Goal: Check status: Check status

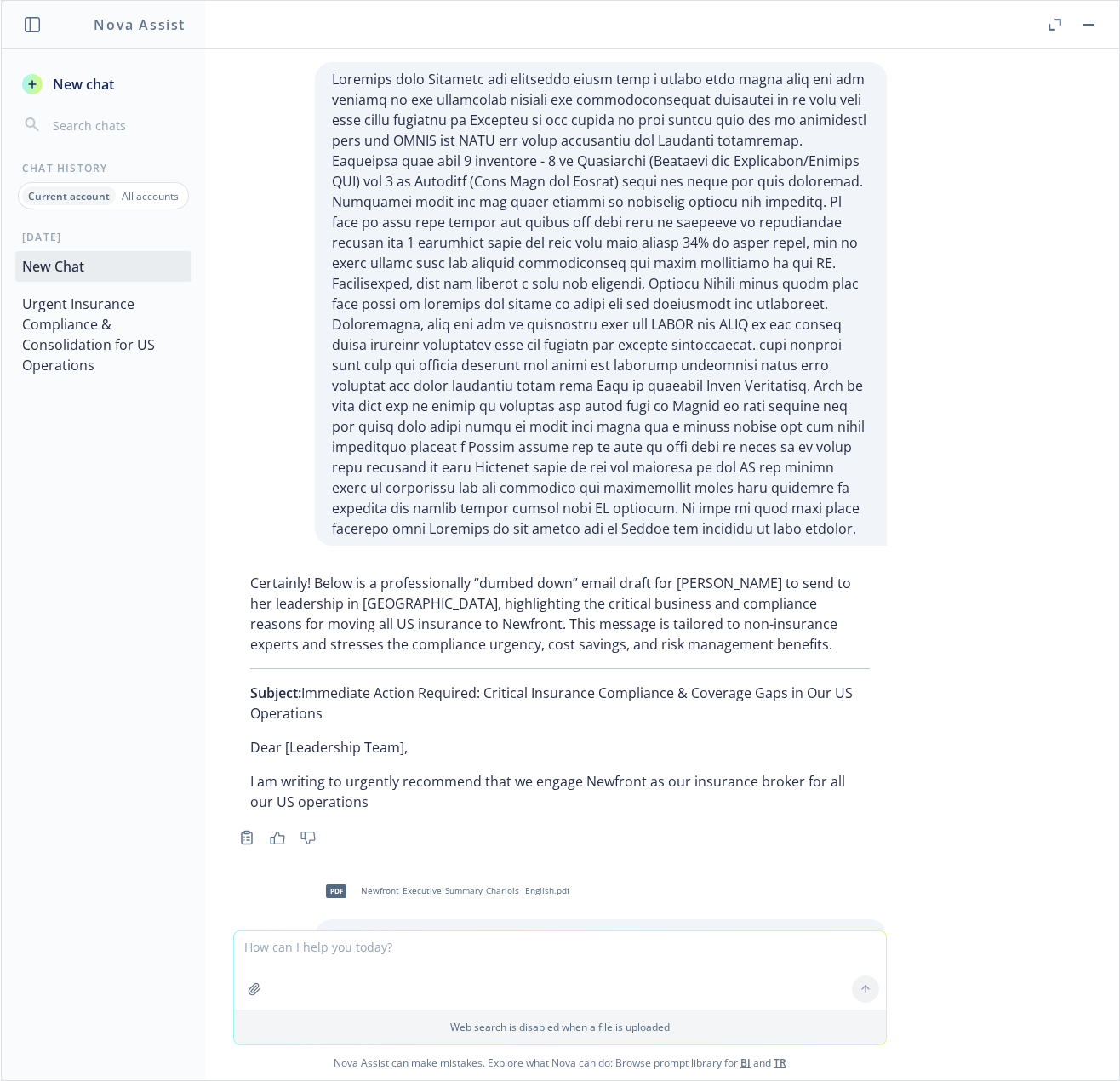
scroll to position [5693, 0]
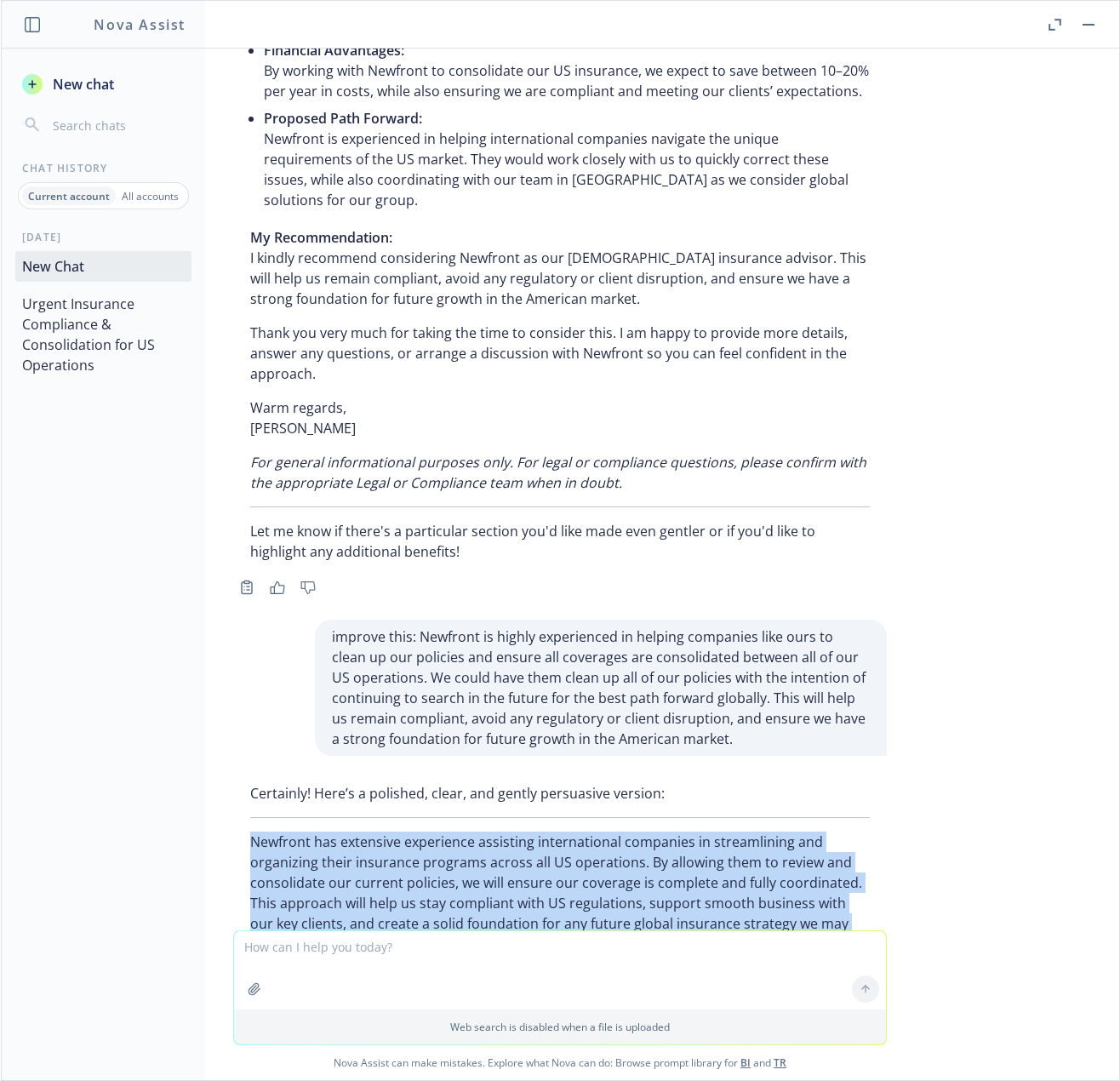
click at [1086, 26] on button "button" at bounding box center [1088, 25] width 21 height 21
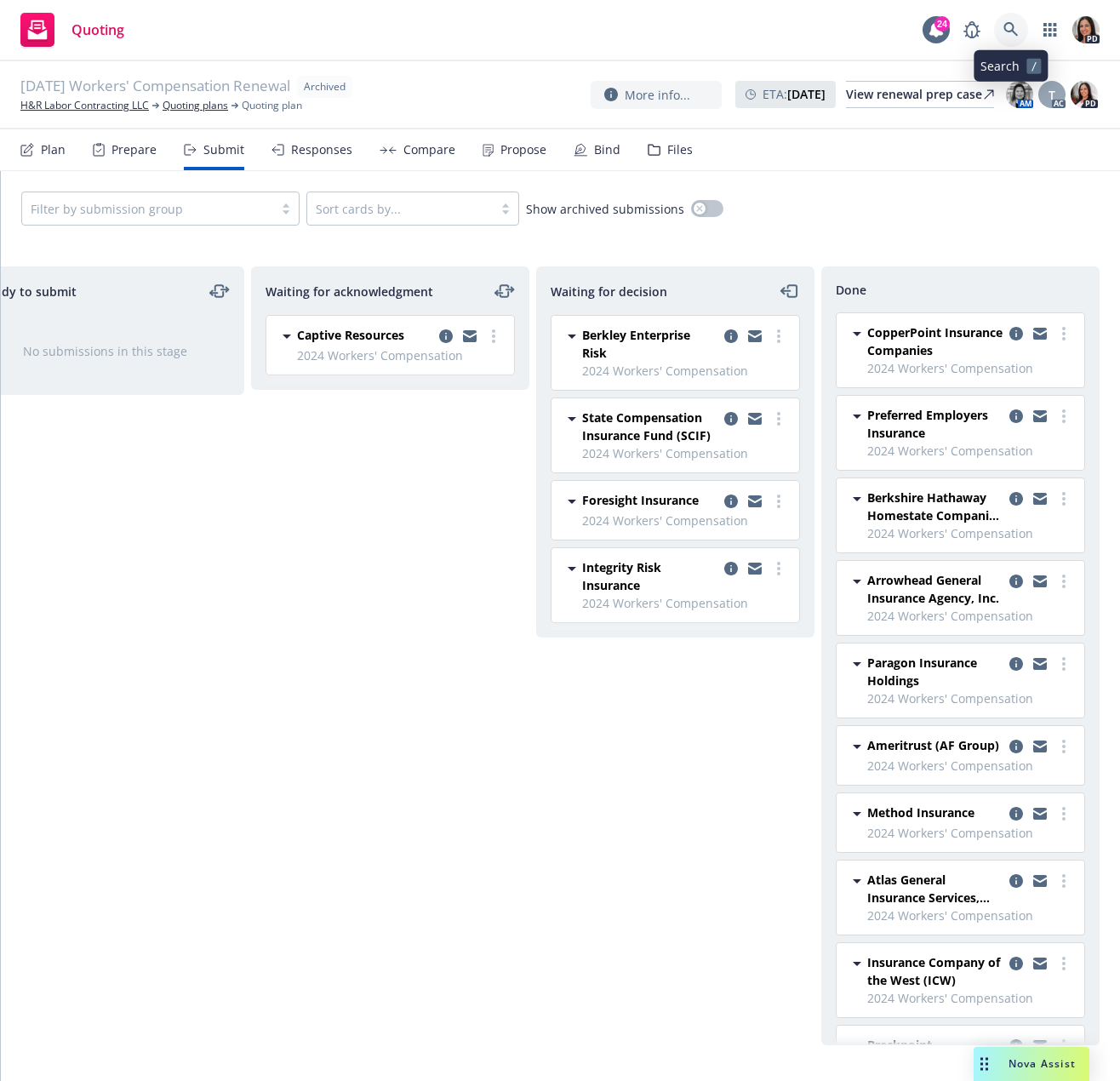
click at [1014, 23] on icon at bounding box center [1011, 29] width 15 height 15
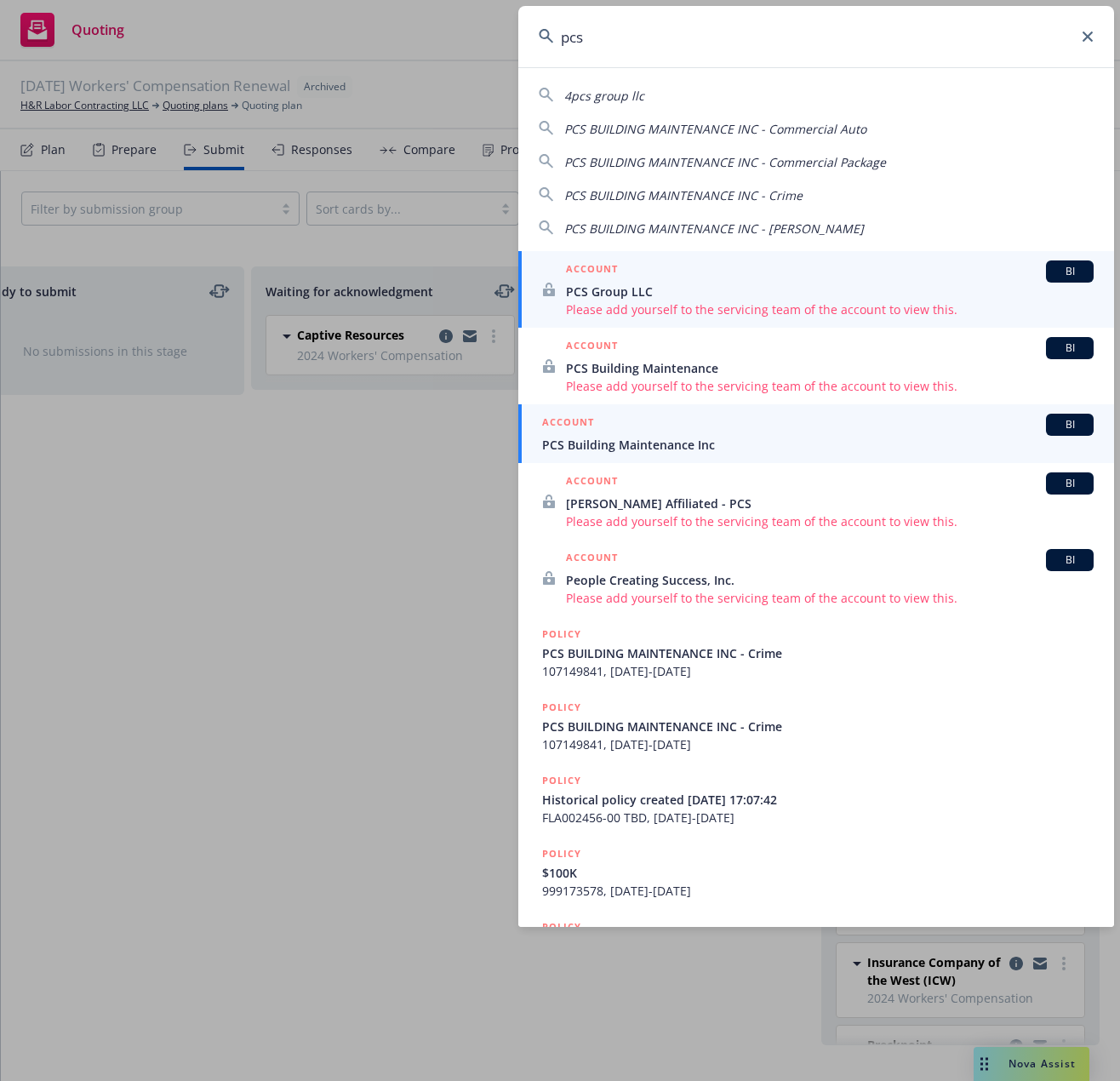
type input "pcs"
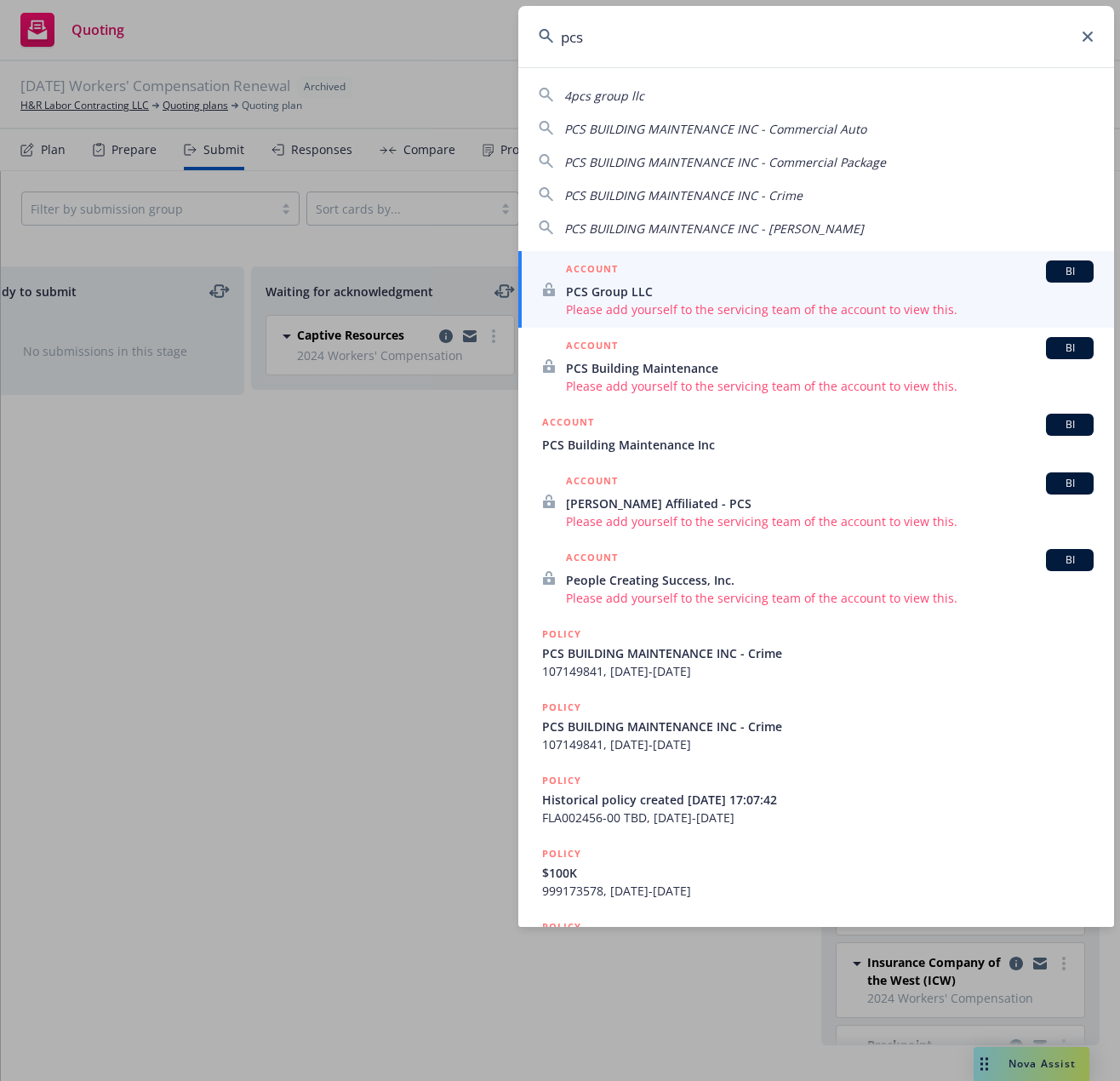
click at [671, 437] on span "PCS Building Maintenance Inc" at bounding box center [818, 445] width 552 height 18
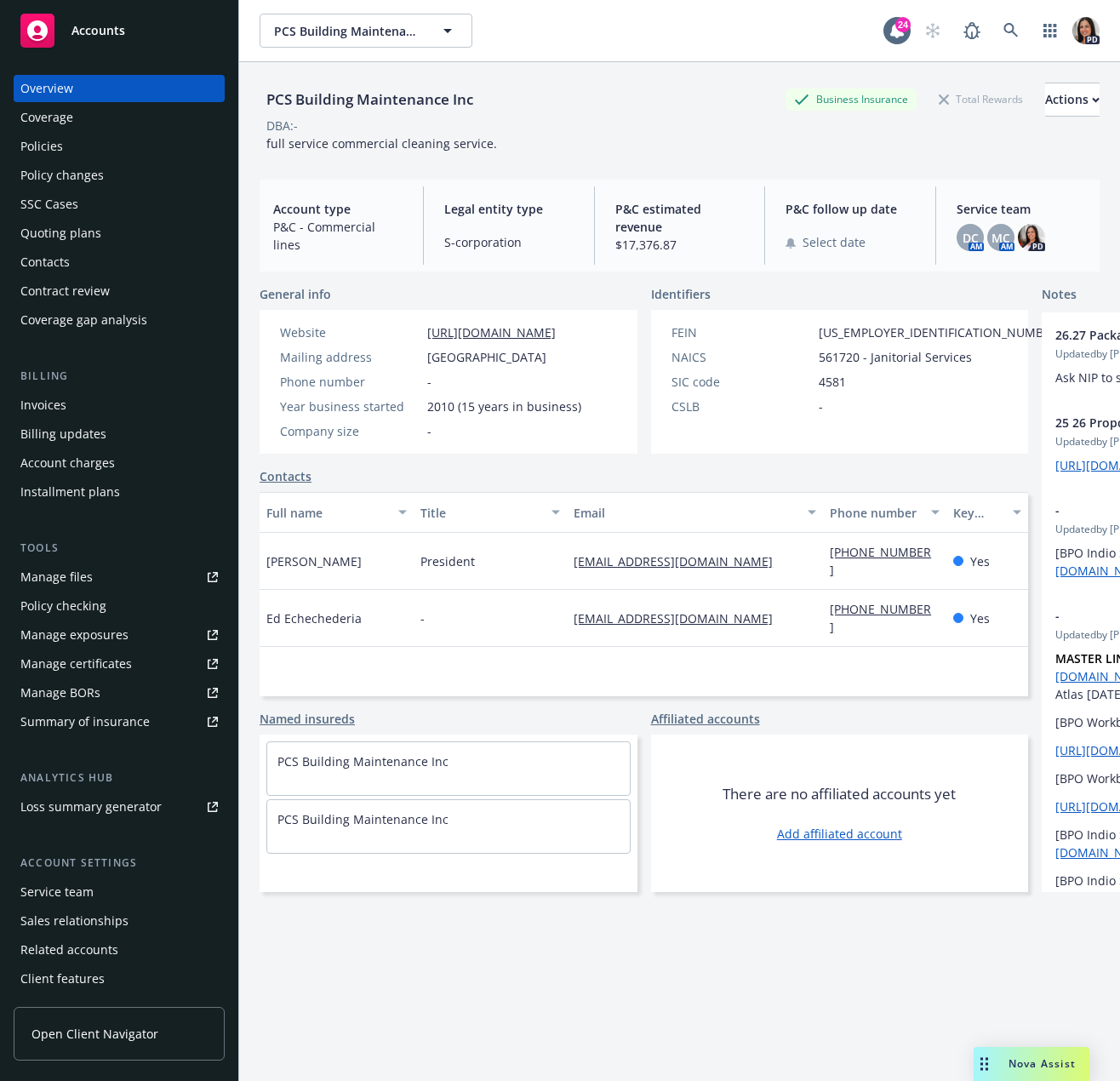
click at [85, 234] on div "Quoting plans" at bounding box center [61, 233] width 81 height 27
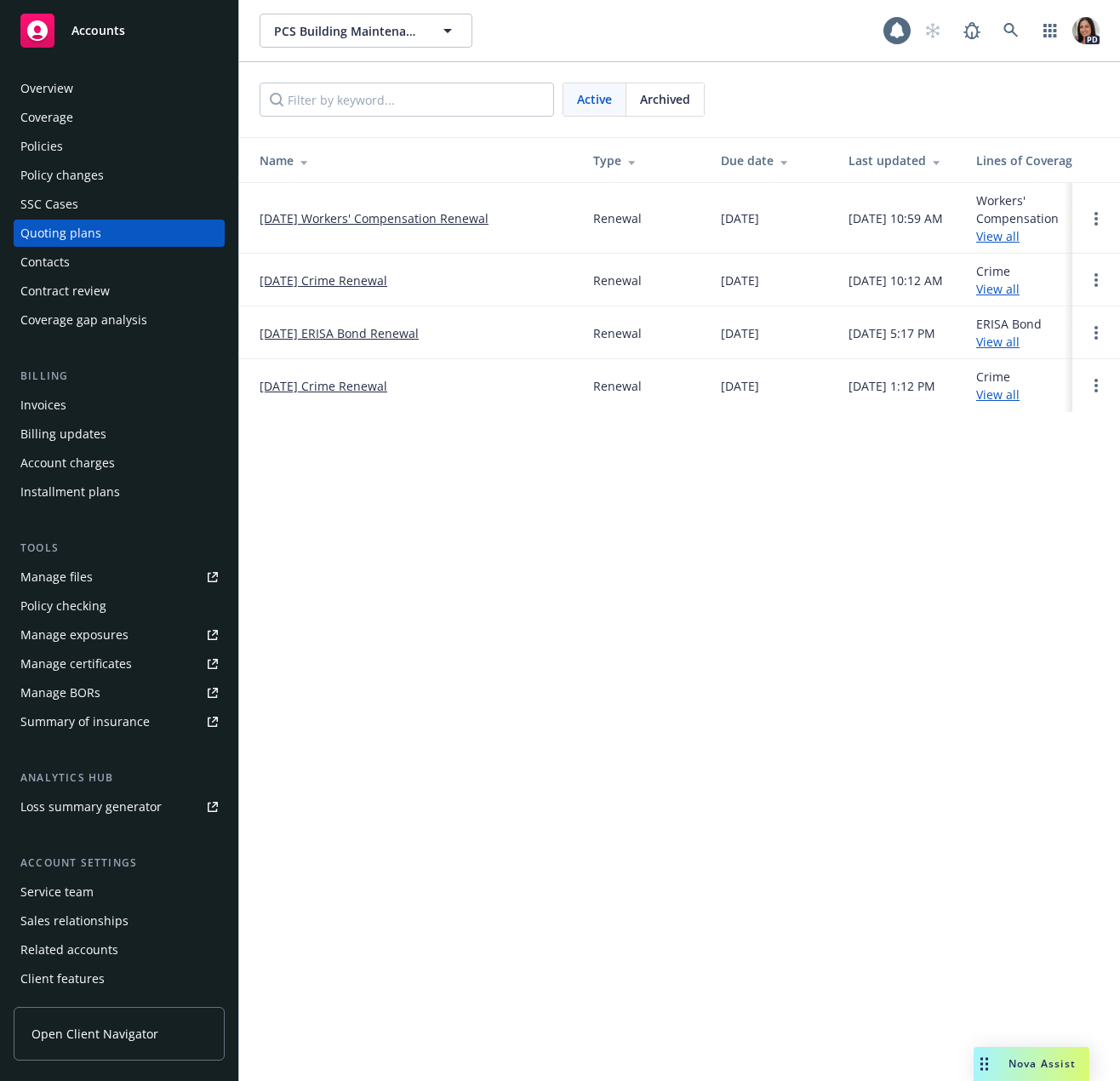
click at [376, 215] on link "[DATE] Workers' Compensation Renewal" at bounding box center [374, 218] width 229 height 18
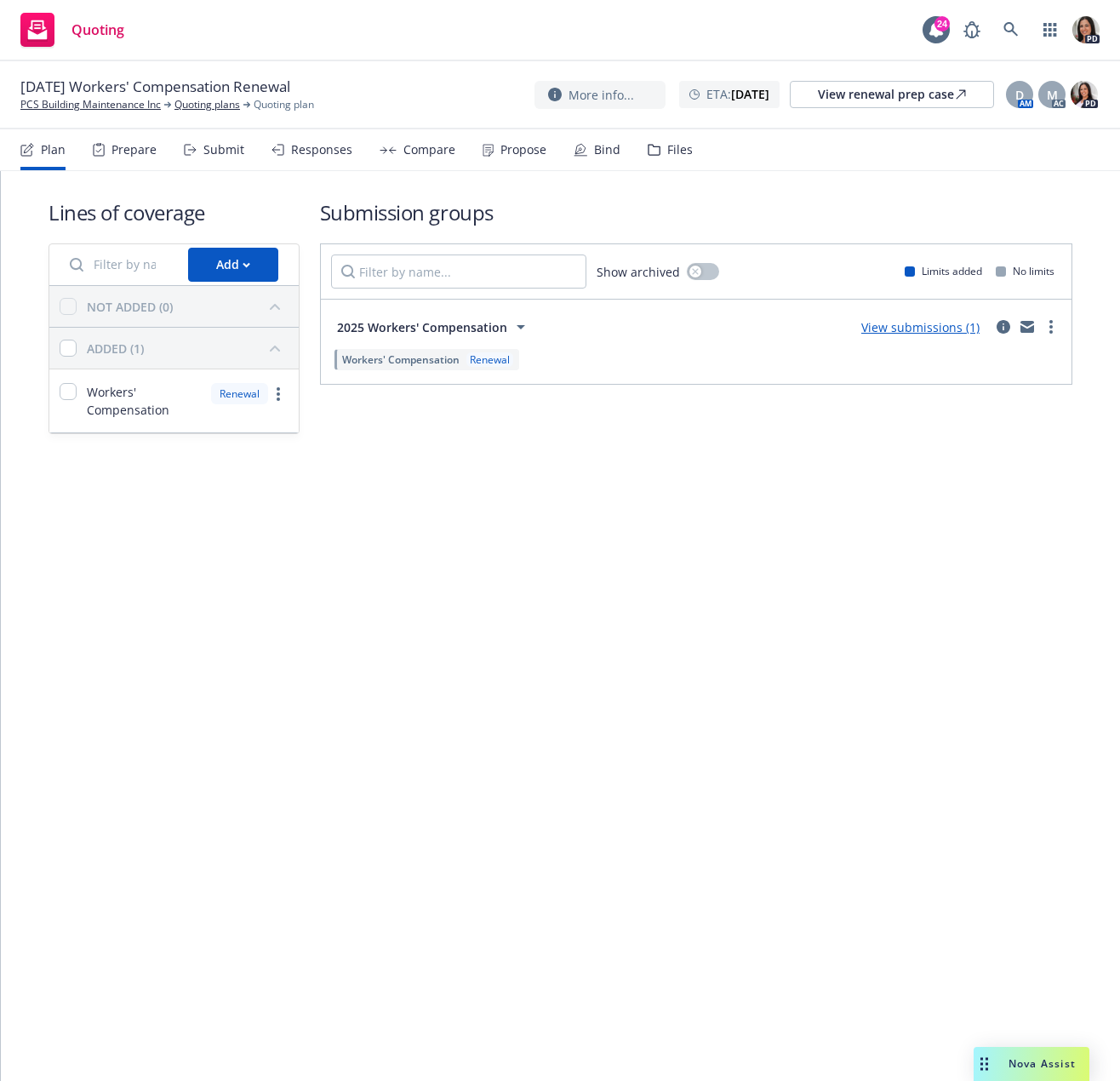
click at [143, 145] on div "Prepare" at bounding box center [135, 150] width 46 height 14
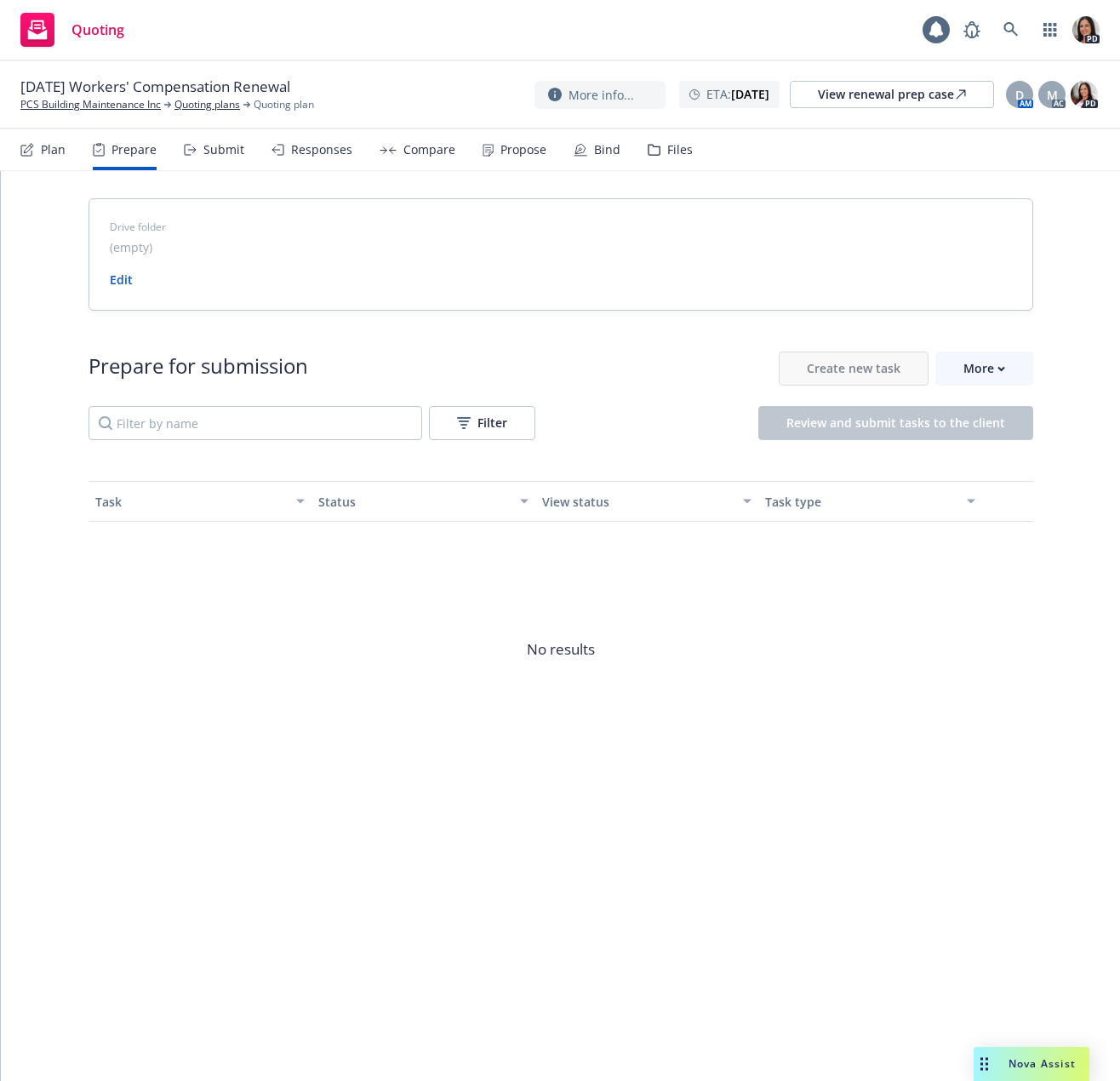
click at [208, 144] on div "Submit" at bounding box center [223, 150] width 41 height 14
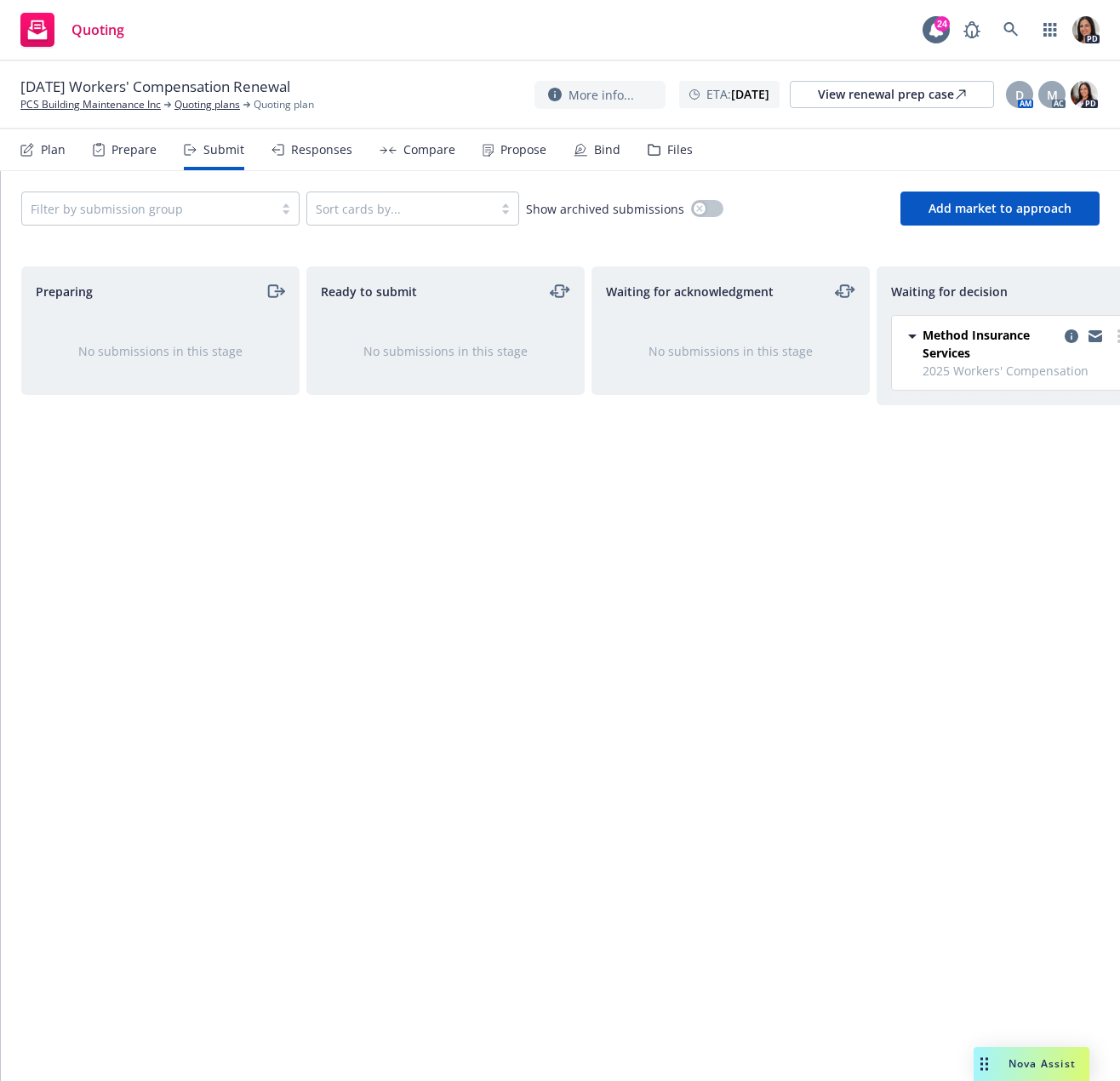
click at [303, 136] on div "Responses" at bounding box center [312, 150] width 81 height 41
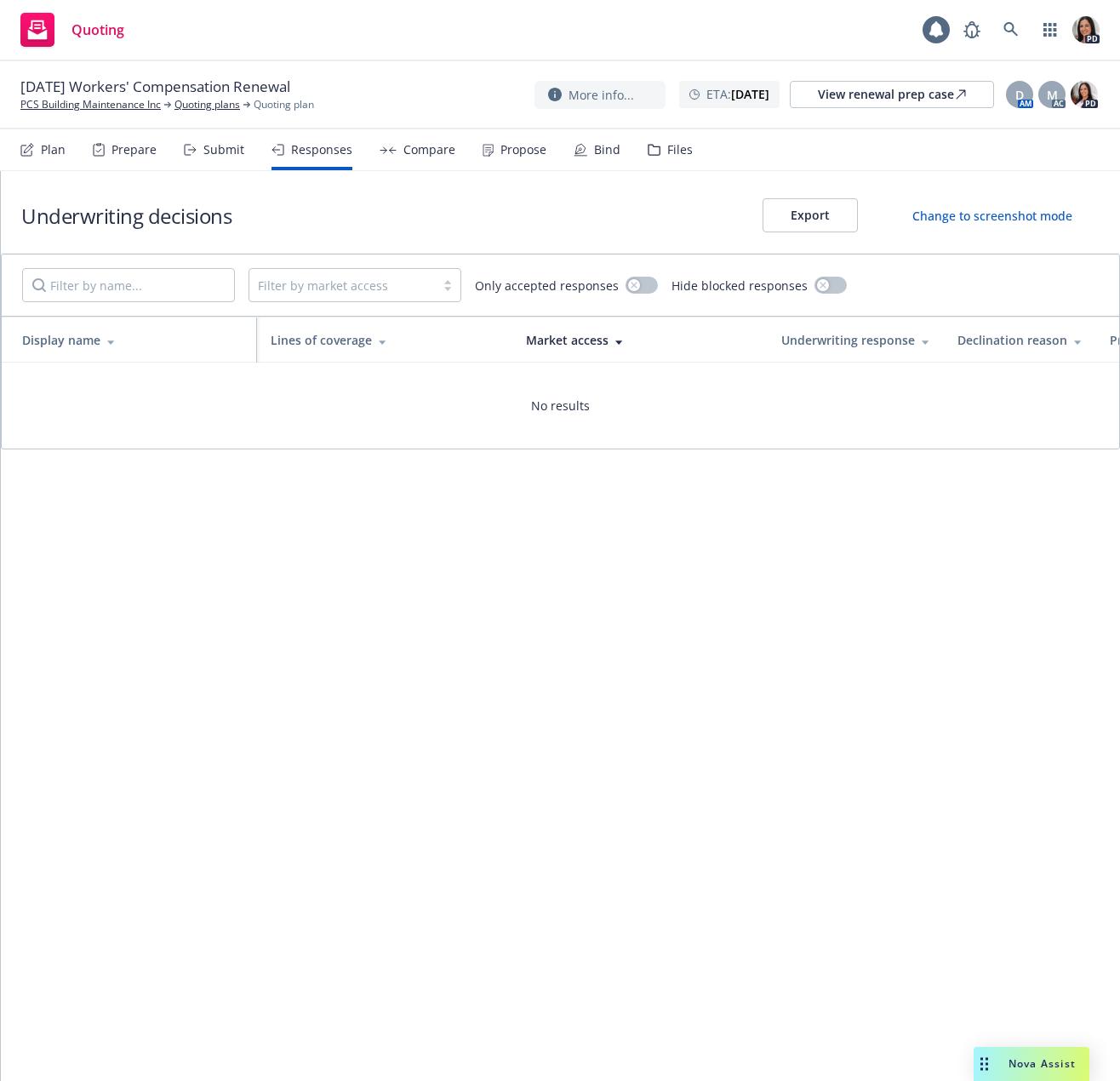
click at [53, 154] on div "Plan" at bounding box center [53, 150] width 25 height 14
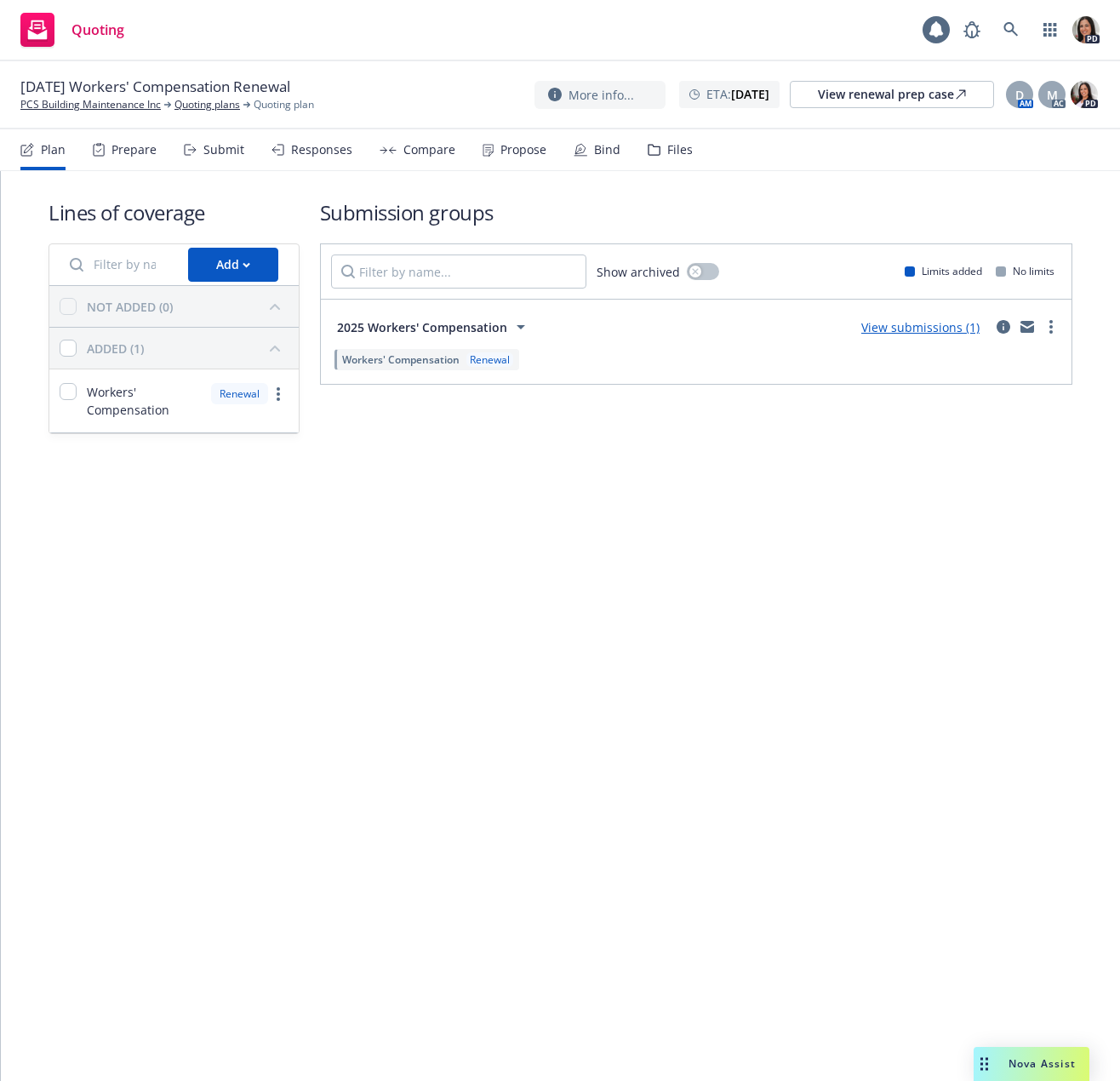
click at [133, 147] on div "Prepare" at bounding box center [135, 150] width 46 height 14
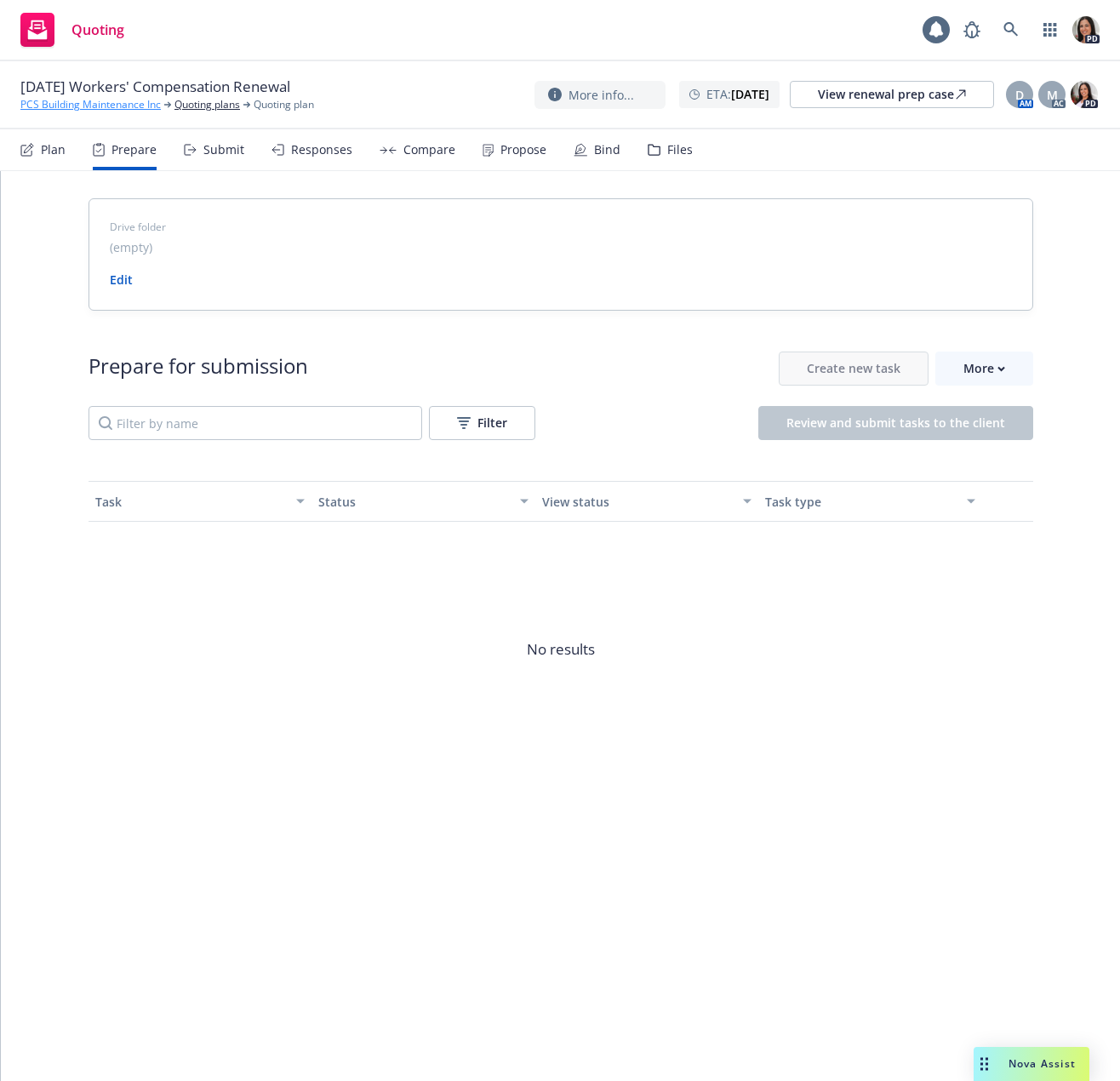
click at [120, 100] on link "PCS Building Maintenance Inc" at bounding box center [91, 104] width 141 height 15
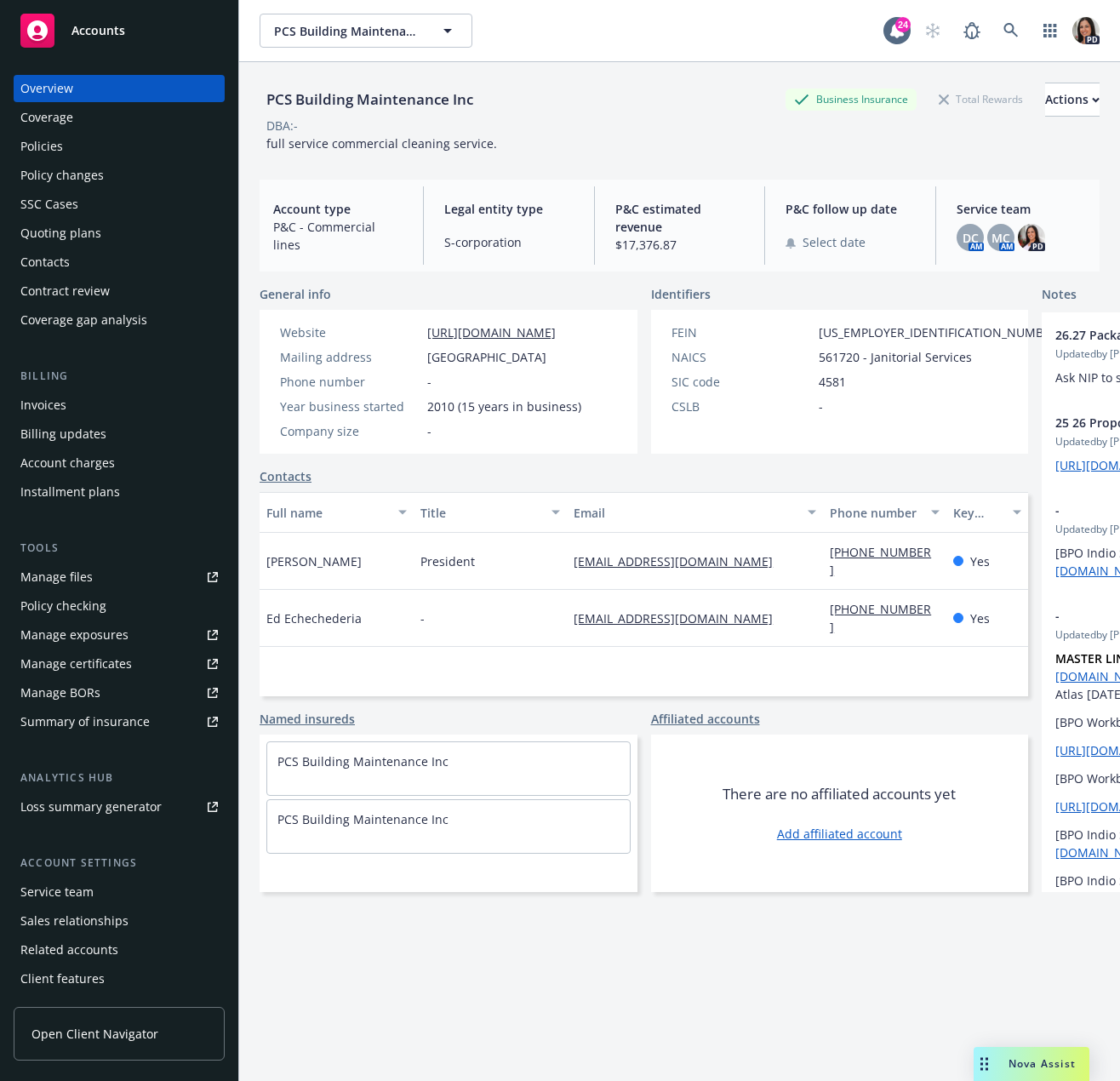
drag, startPoint x: 509, startPoint y: 235, endPoint x: 77, endPoint y: 233, distance: 432.0
click at [75, 227] on div "Quoting plans" at bounding box center [61, 233] width 81 height 27
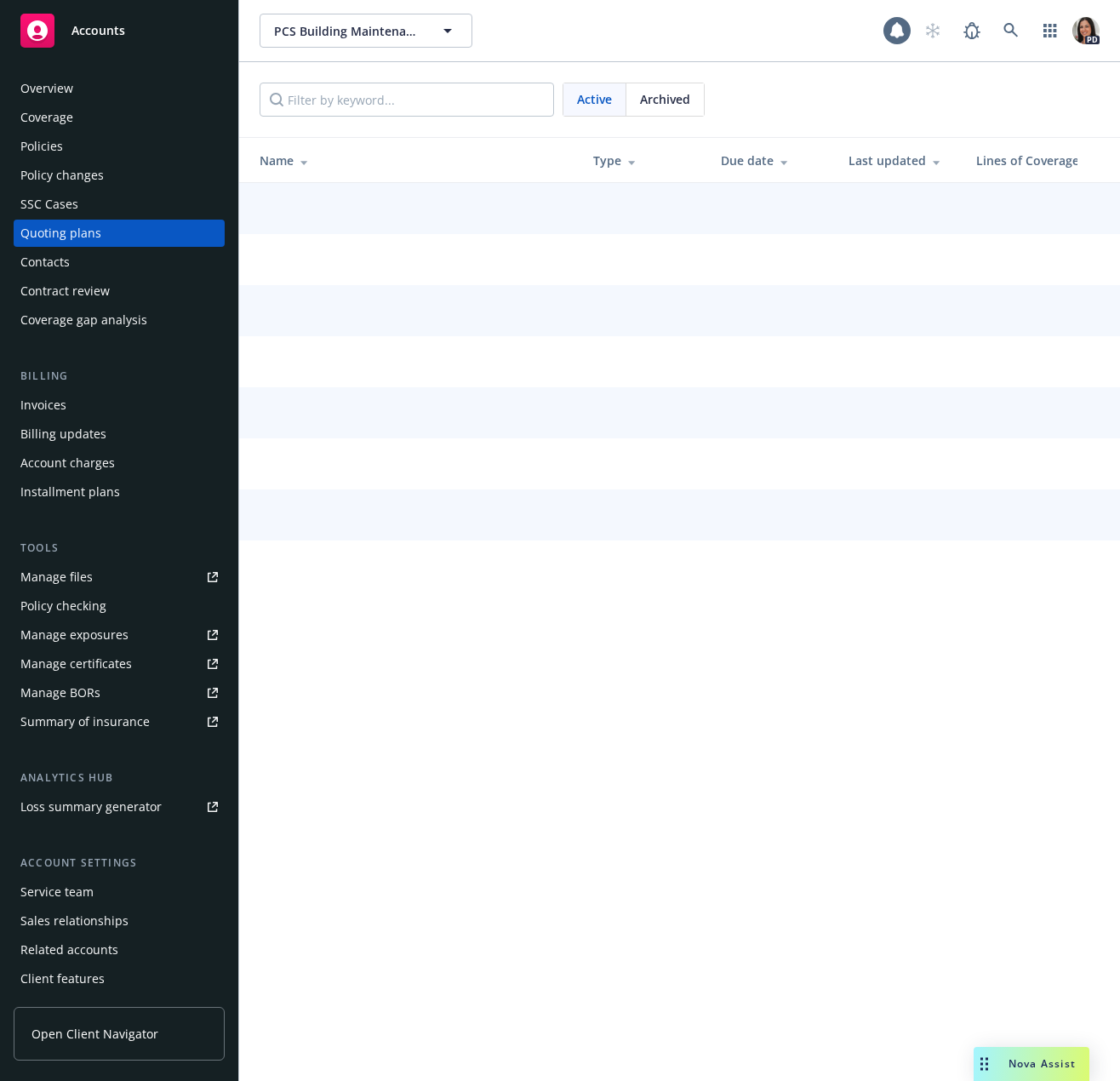
click at [79, 237] on div "Quoting plans" at bounding box center [61, 233] width 81 height 27
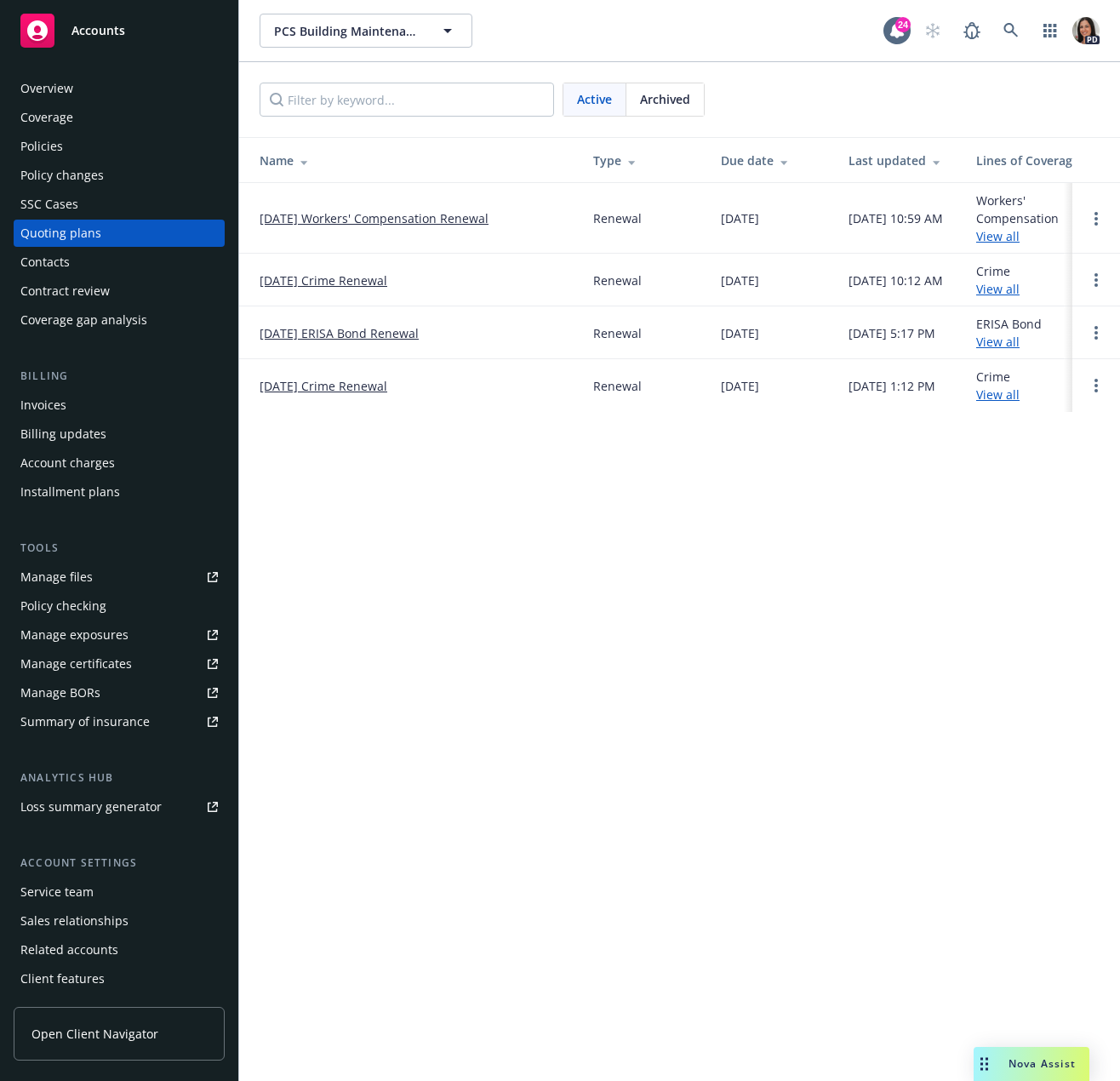
click at [661, 92] on span "Archived" at bounding box center [665, 99] width 51 height 18
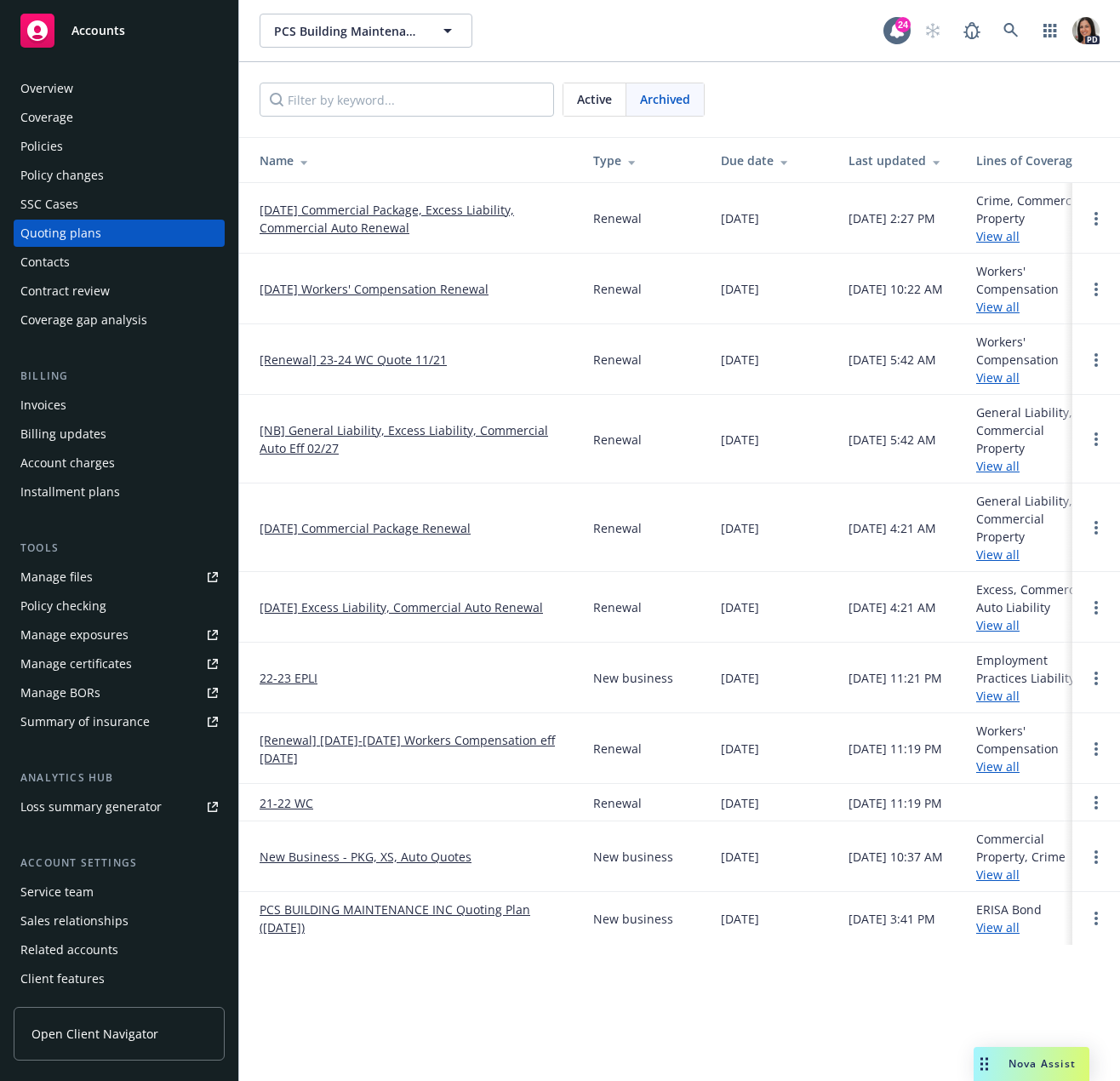
click at [330, 290] on link "[DATE] Workers' Compensation Renewal" at bounding box center [374, 289] width 229 height 18
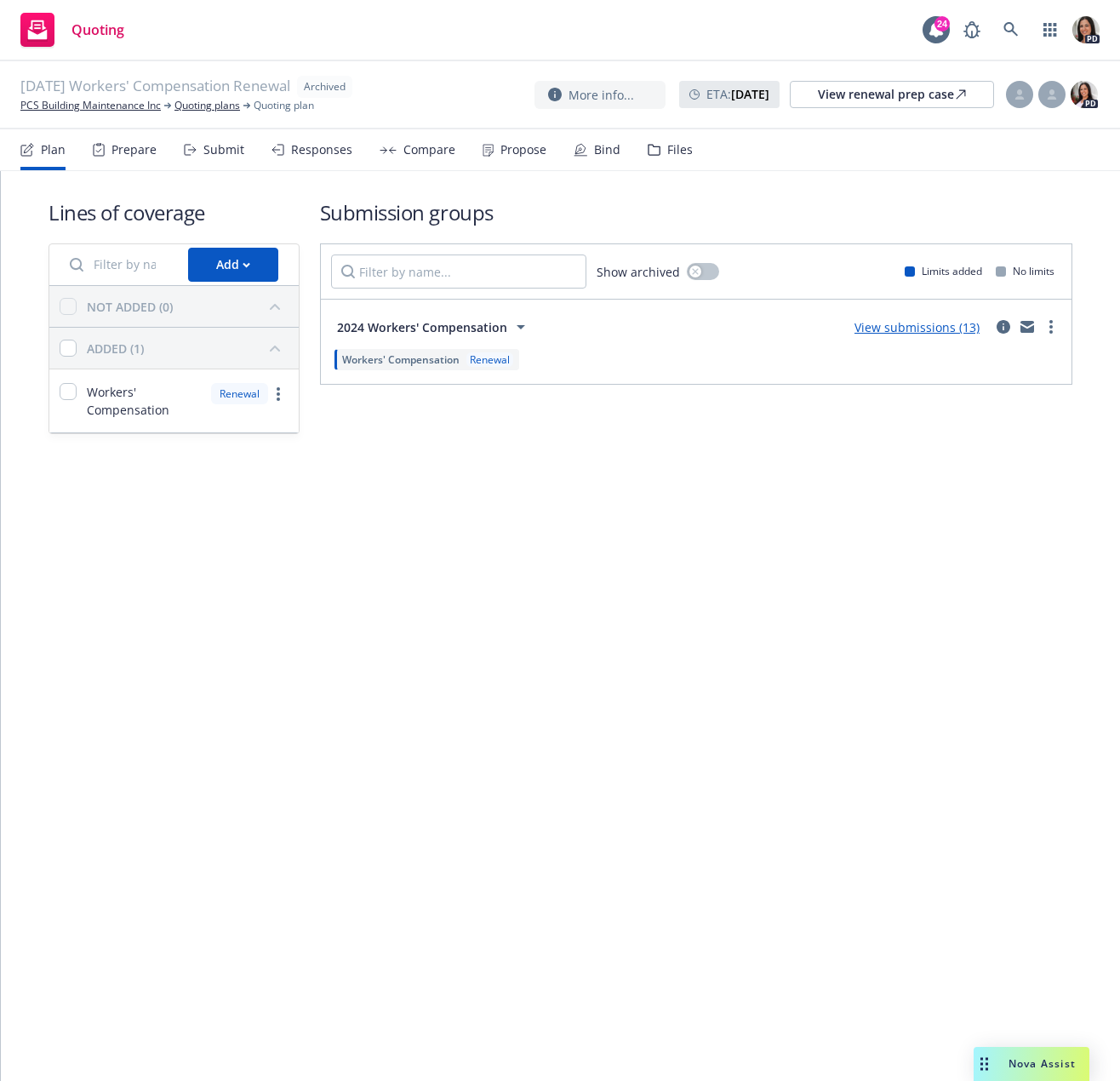
click at [222, 148] on div "Submit" at bounding box center [223, 150] width 41 height 14
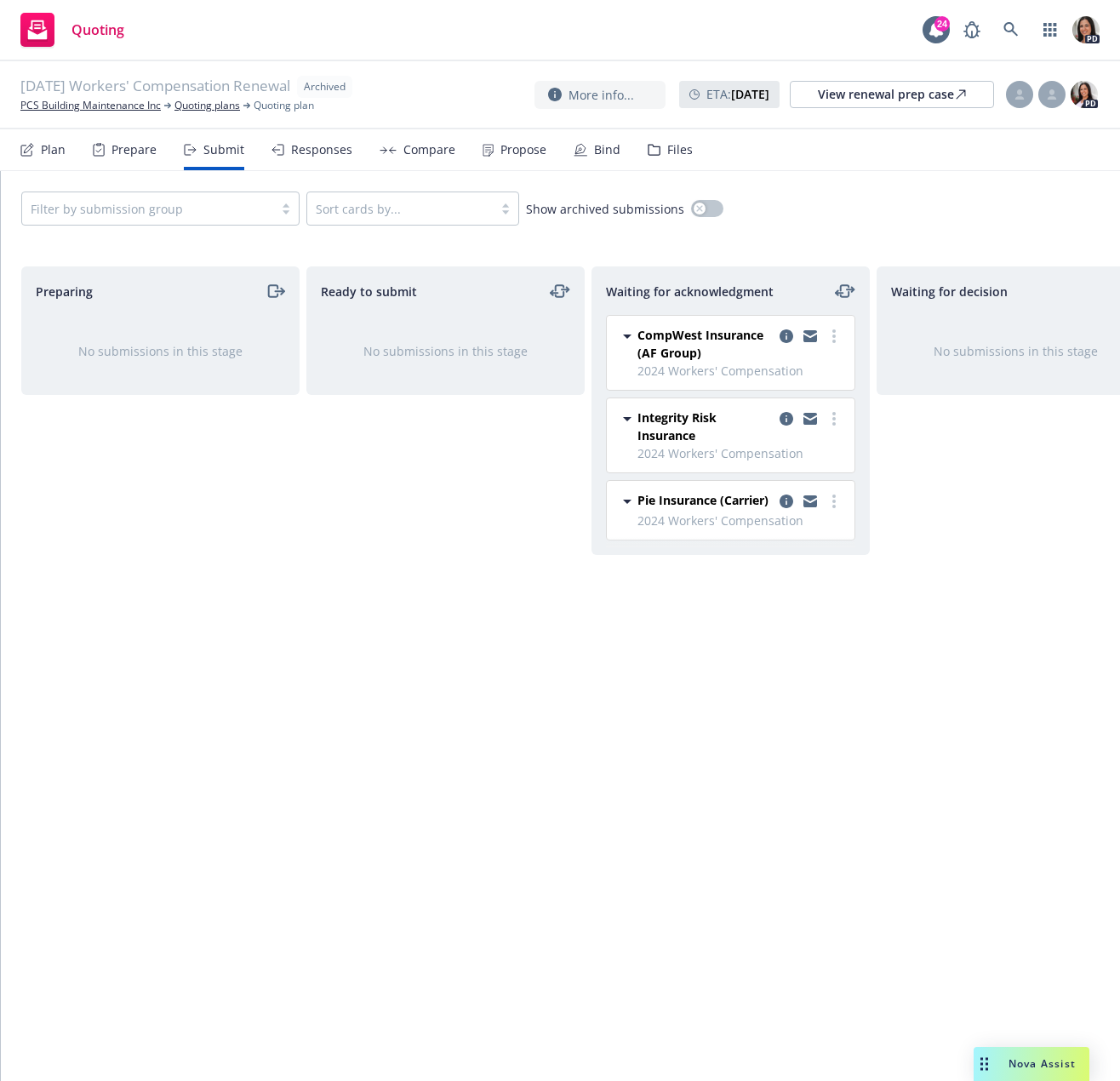
click at [308, 151] on div "Responses" at bounding box center [322, 150] width 61 height 14
